Goal: Task Accomplishment & Management: Use online tool/utility

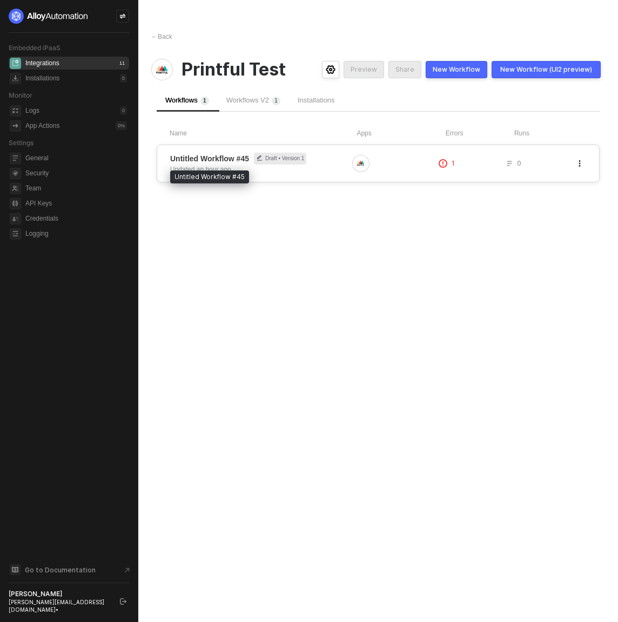
click at [202, 161] on span "Untitled Workflow #45" at bounding box center [209, 158] width 79 height 11
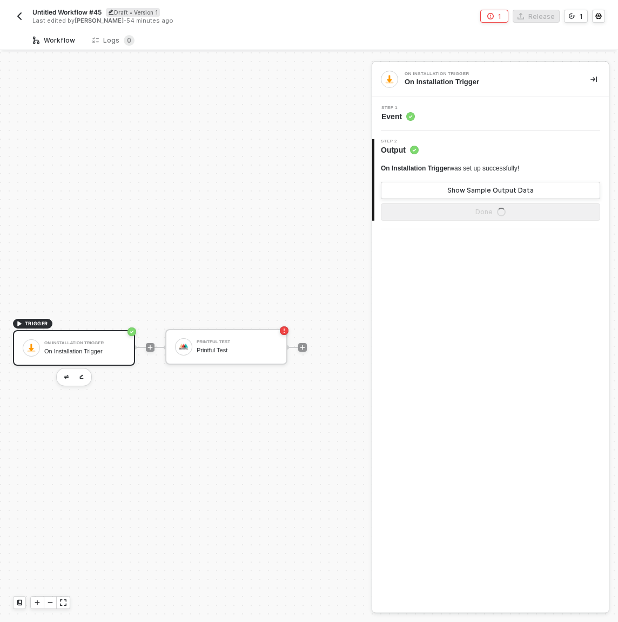
scroll to position [28, 0]
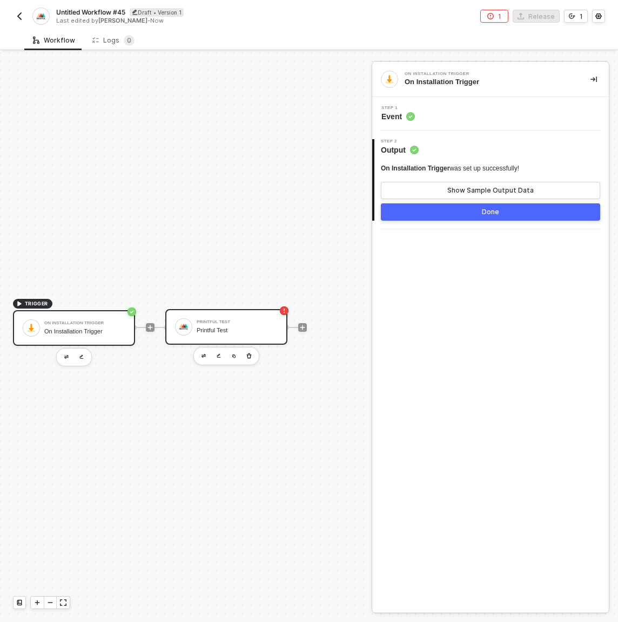
click at [228, 320] on div "Printful Test" at bounding box center [236, 322] width 81 height 4
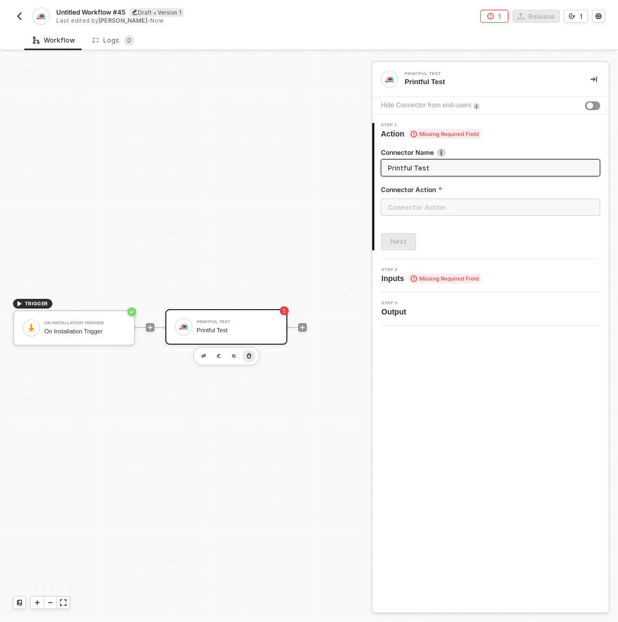
click at [250, 352] on icon "button" at bounding box center [249, 356] width 6 height 9
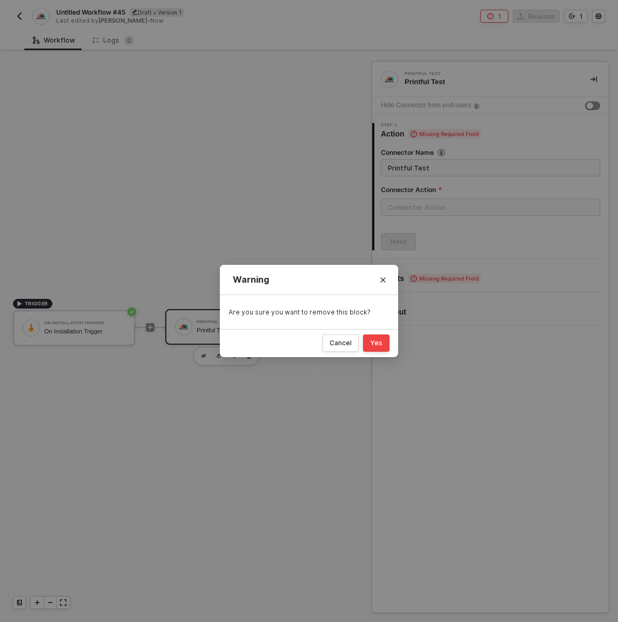
click at [379, 345] on div "Yes" at bounding box center [376, 343] width 12 height 9
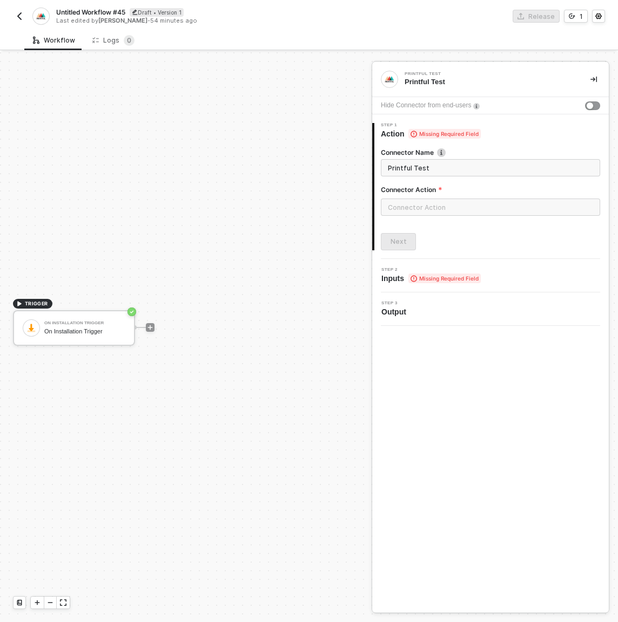
scroll to position [20, 0]
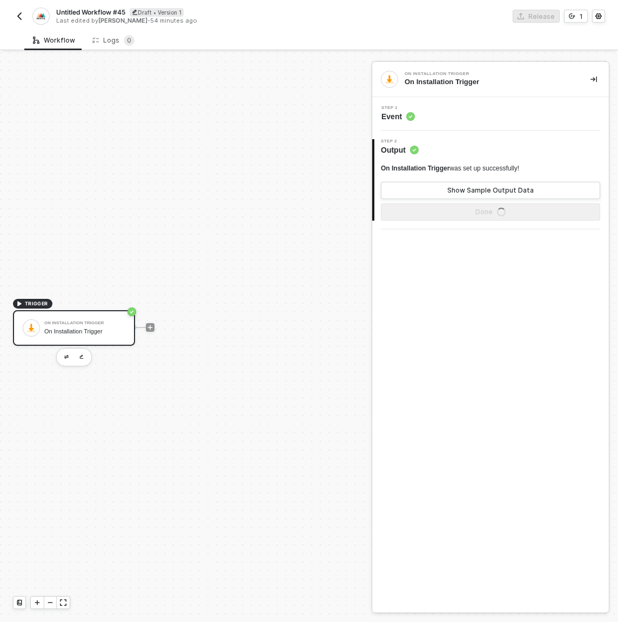
click at [144, 322] on div at bounding box center [150, 328] width 144 height 84
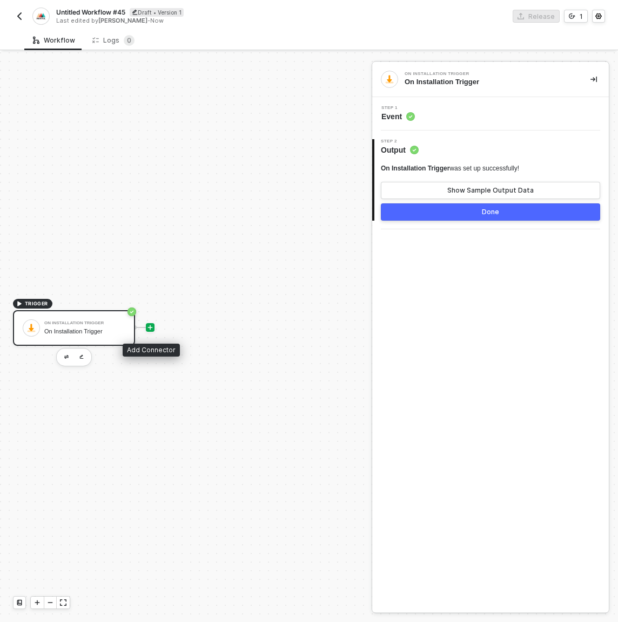
click at [147, 329] on icon "icon-play" at bounding box center [150, 327] width 6 height 6
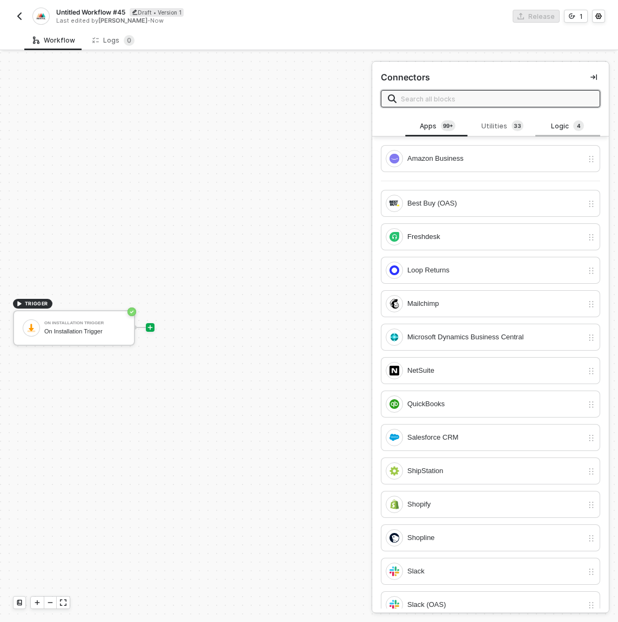
click at [558, 126] on div "Logic 4" at bounding box center [568, 126] width 48 height 12
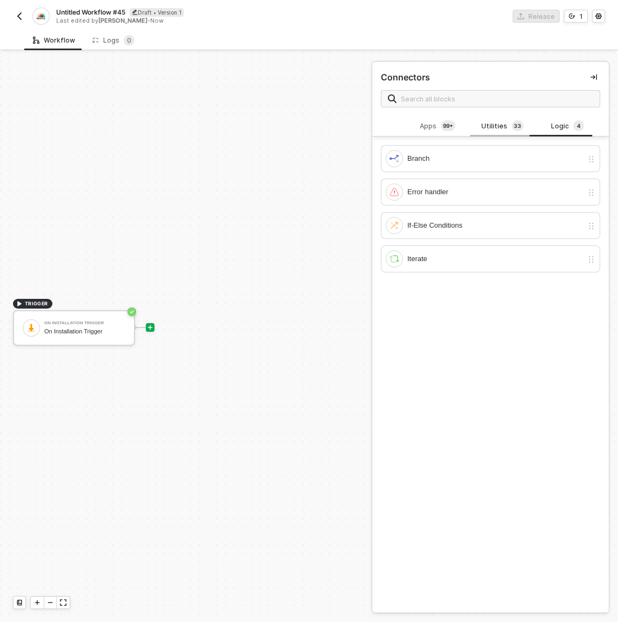
click at [497, 130] on div "Utilities 3 3" at bounding box center [502, 126] width 48 height 12
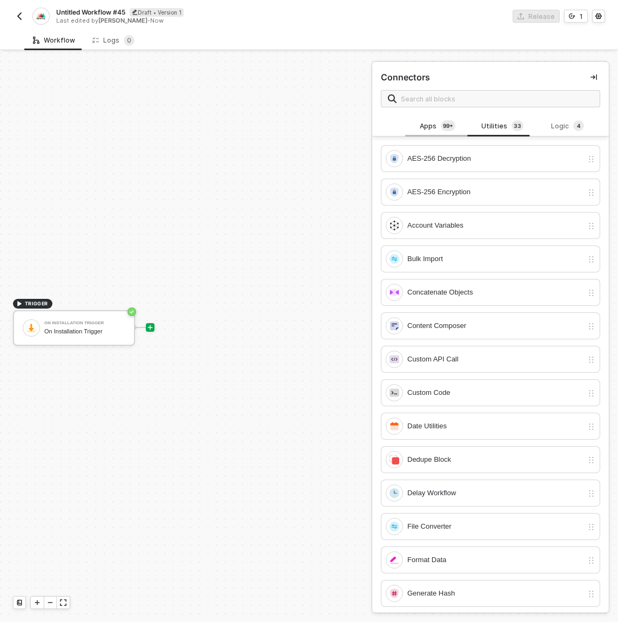
click at [427, 124] on div "Apps 99+" at bounding box center [437, 126] width 48 height 12
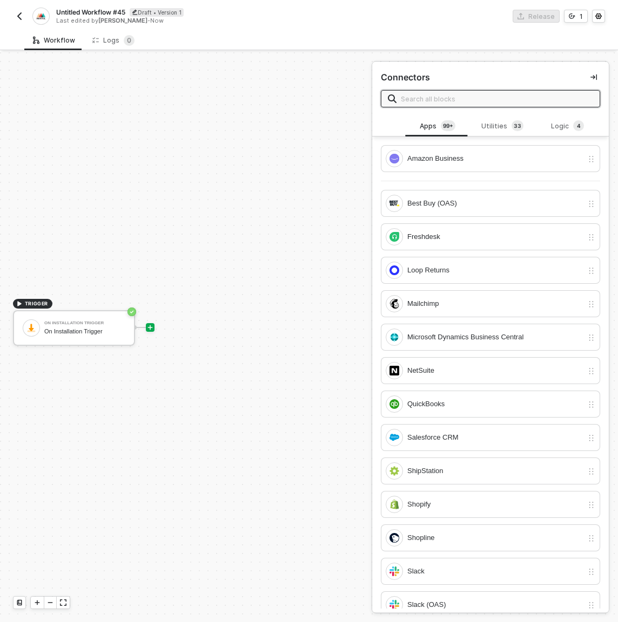
click at [443, 100] on input "text" at bounding box center [497, 99] width 192 height 12
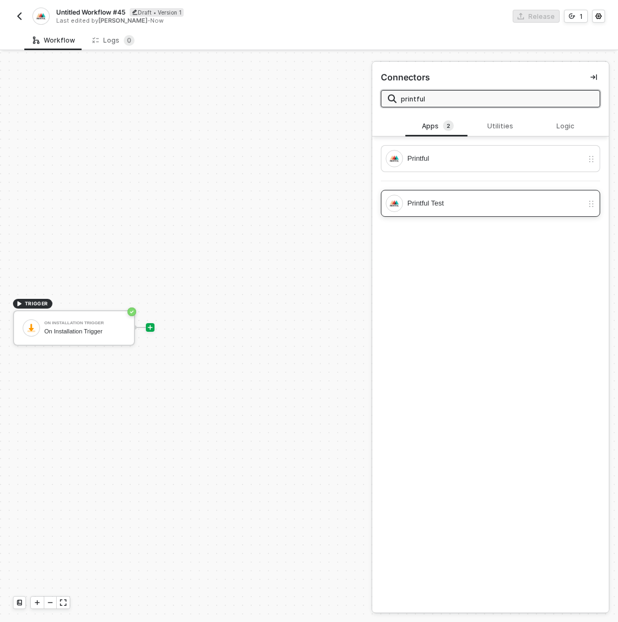
type input "printful"
click at [433, 209] on div "Printful Test" at bounding box center [483, 203] width 197 height 17
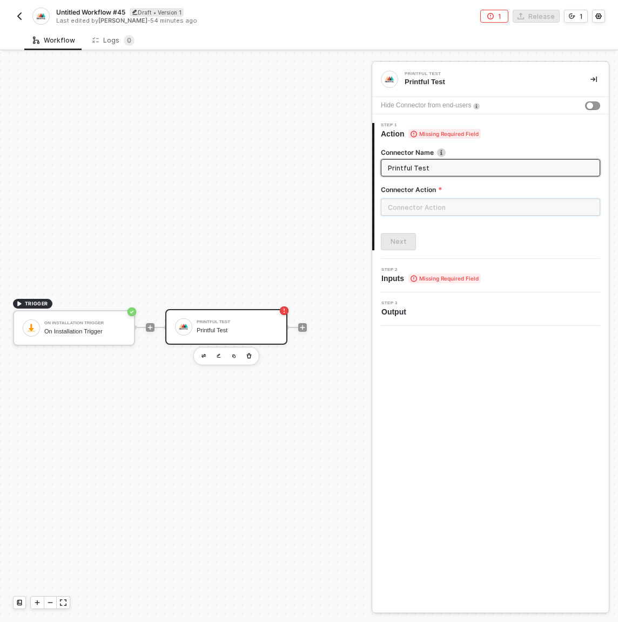
click at [438, 204] on input "text" at bounding box center [490, 207] width 219 height 17
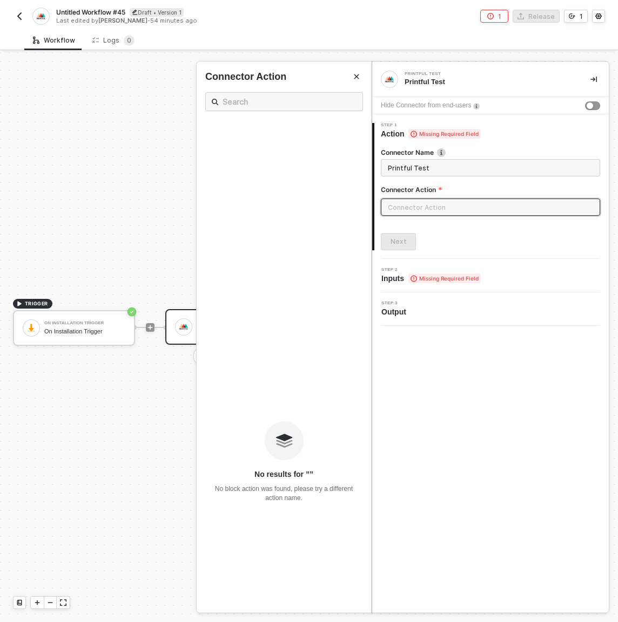
click at [6, 225] on div at bounding box center [309, 337] width 618 height 570
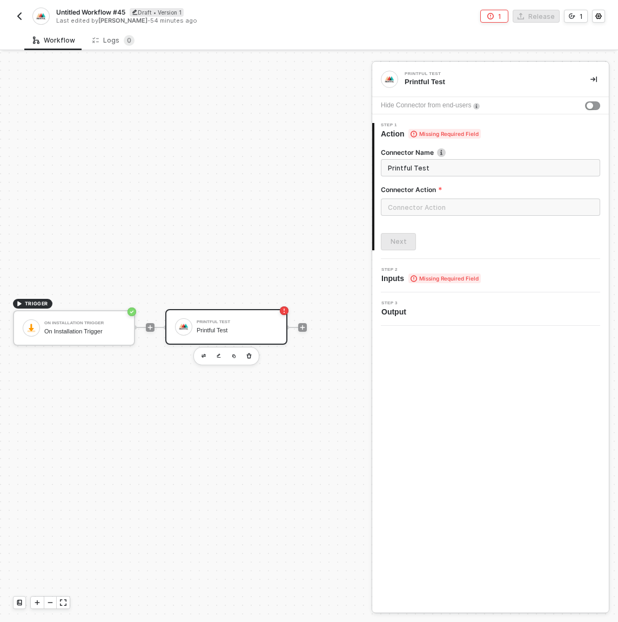
click at [426, 284] on div "2 Step 2 Inputs Missing Required Field" at bounding box center [490, 275] width 236 height 33
click at [437, 211] on input "text" at bounding box center [490, 207] width 219 height 17
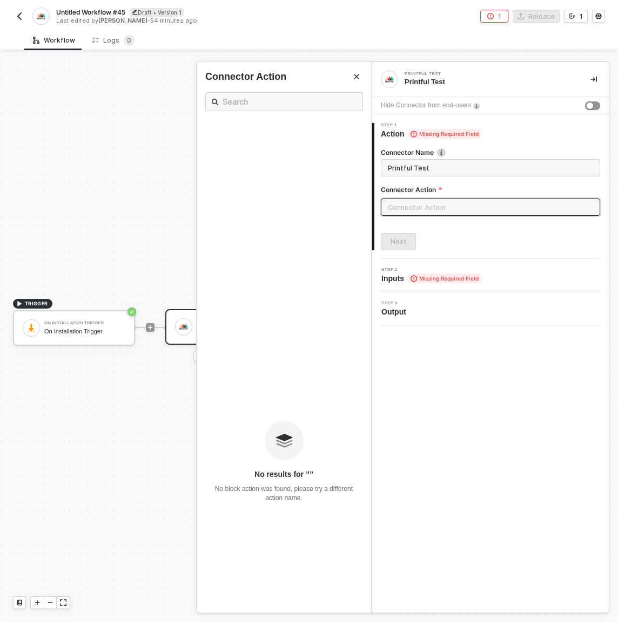
click at [199, 149] on ul "No results for ” ” No block action was found, please try a different action nam…" at bounding box center [283, 366] width 175 height 493
click at [119, 139] on div at bounding box center [309, 337] width 618 height 570
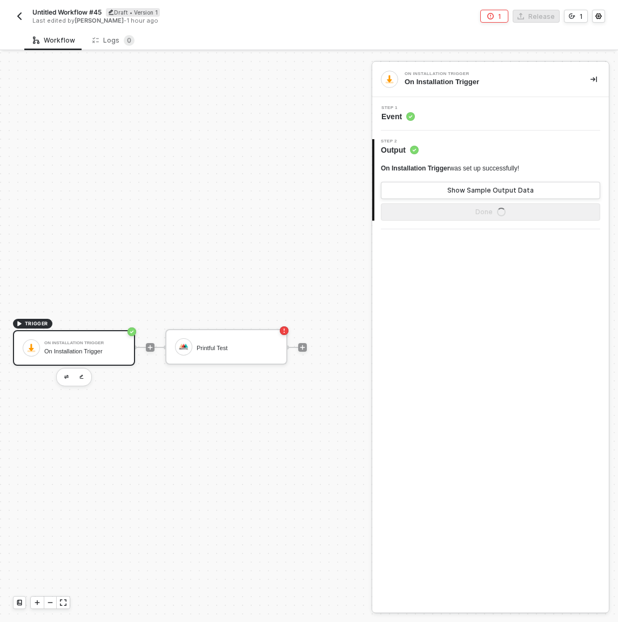
scroll to position [28, 0]
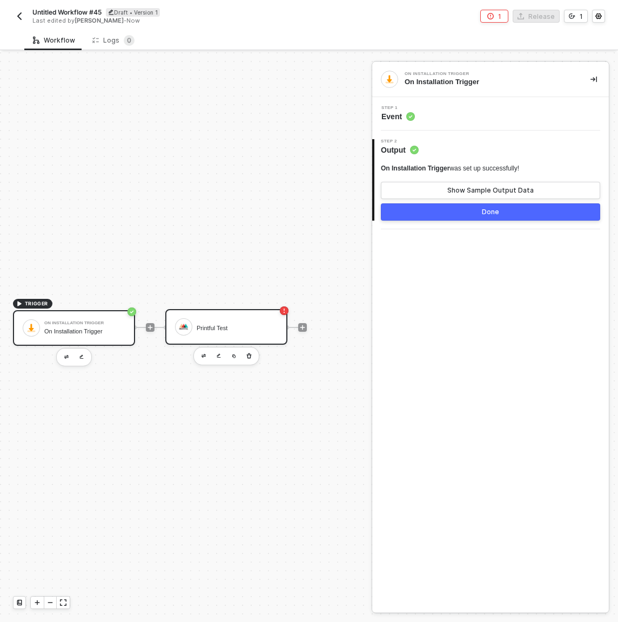
click at [241, 329] on div "Printful Test" at bounding box center [226, 327] width 122 height 36
click at [248, 352] on icon "button" at bounding box center [249, 356] width 6 height 9
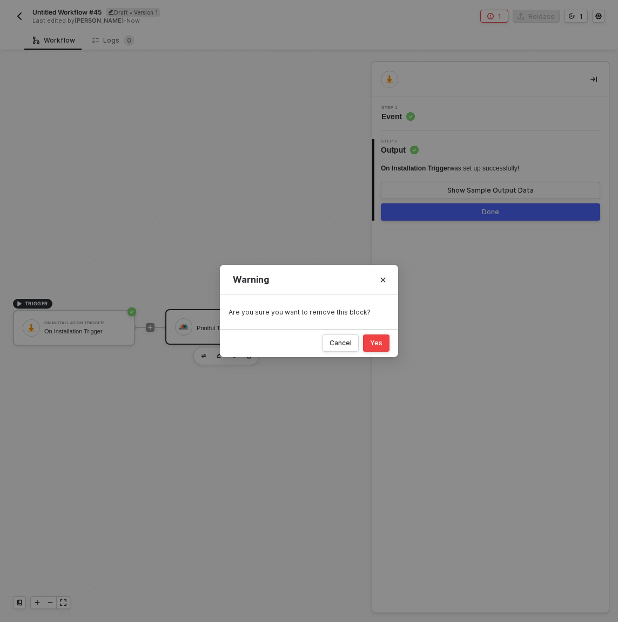
click at [371, 342] on div "Yes" at bounding box center [376, 343] width 12 height 9
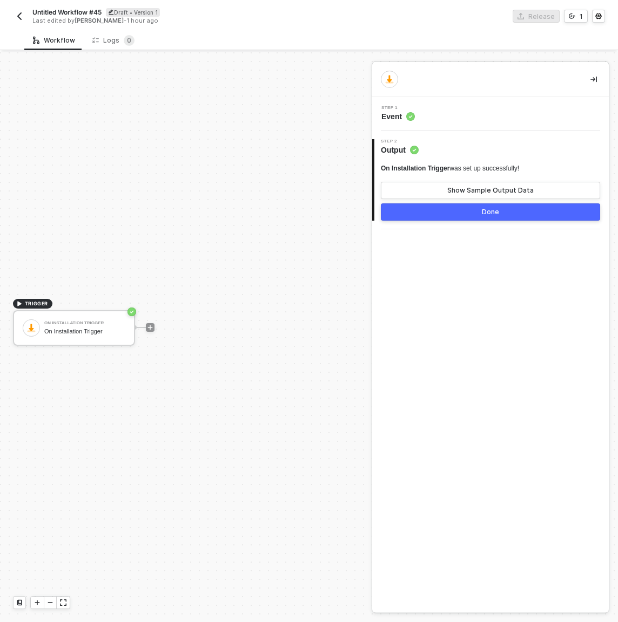
scroll to position [20, 0]
click at [149, 327] on icon "icon-play" at bounding box center [150, 327] width 5 height 5
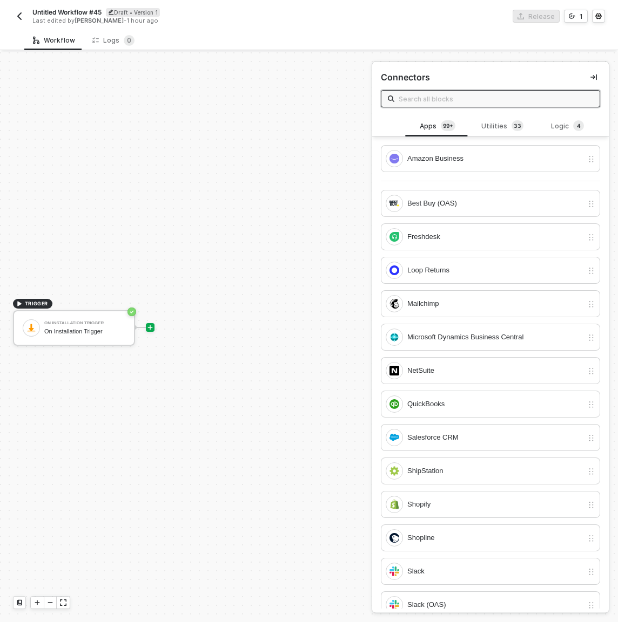
click at [453, 103] on input "text" at bounding box center [495, 99] width 194 height 12
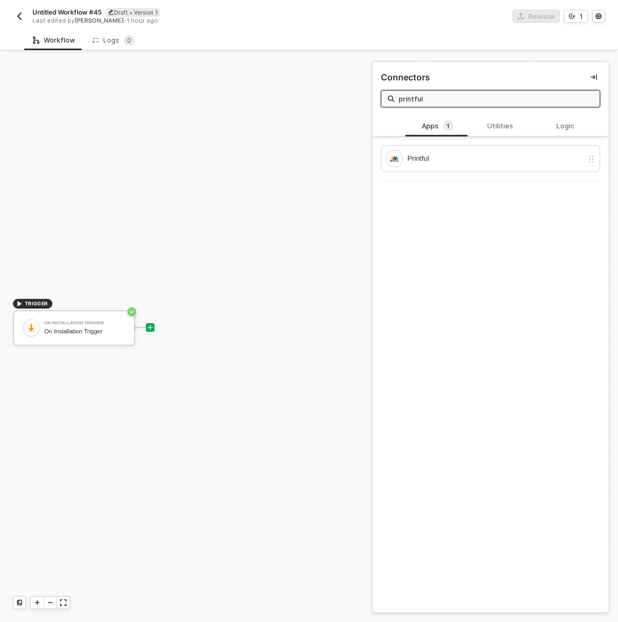
type input "printful"
click at [306, 129] on div "TRIGGER On Installation Trigger On Installation Trigger" at bounding box center [183, 327] width 366 height 590
